Goal: Task Accomplishment & Management: Manage account settings

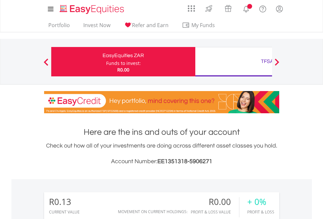
scroll to position [63, 103]
click at [106, 62] on div "Funds to invest:" at bounding box center [123, 63] width 35 height 7
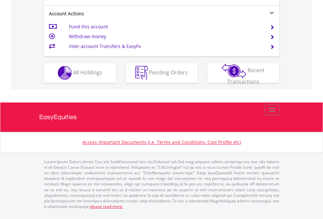
scroll to position [610, 0]
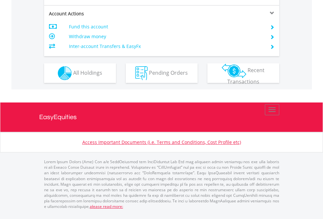
scroll to position [613, 0]
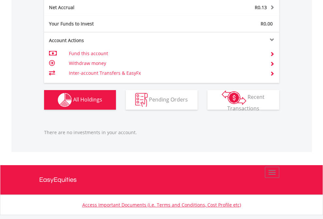
scroll to position [662, 0]
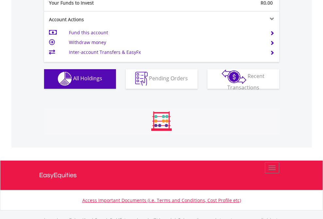
scroll to position [646, 0]
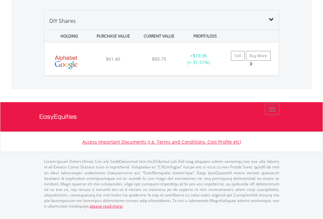
scroll to position [63, 103]
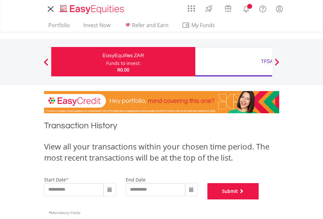
click at [259, 199] on button "Submit" at bounding box center [233, 191] width 52 height 16
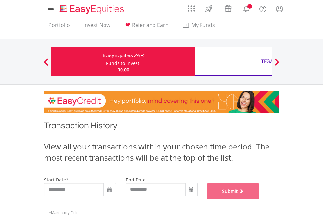
scroll to position [265, 0]
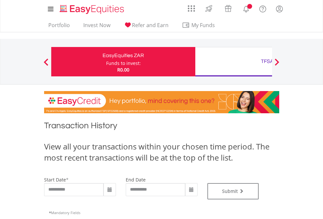
click at [233, 62] on div "TFSA" at bounding box center [267, 61] width 136 height 9
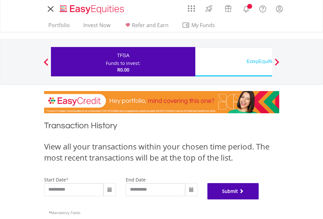
click at [259, 199] on button "Submit" at bounding box center [233, 191] width 52 height 16
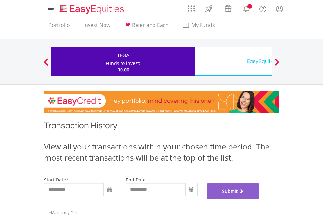
scroll to position [265, 0]
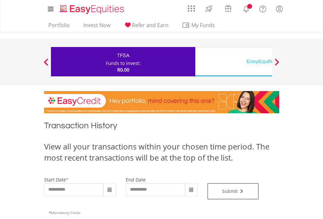
click at [233, 62] on div "EasyEquities USD" at bounding box center [267, 61] width 136 height 9
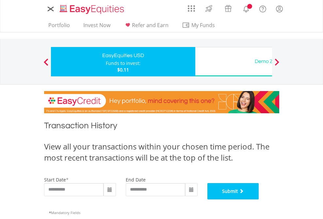
click at [259, 199] on button "Submit" at bounding box center [233, 191] width 52 height 16
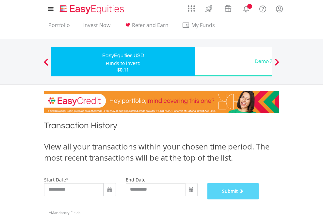
scroll to position [265, 0]
